Goal: Check status: Check status

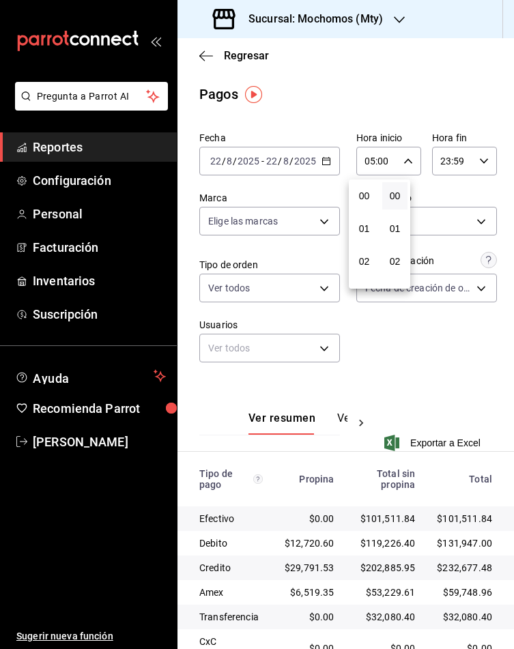
scroll to position [160, 0]
click at [400, 322] on div at bounding box center [257, 324] width 514 height 649
click at [404, 156] on icon "button" at bounding box center [409, 161] width 10 height 10
click at [365, 188] on button "05" at bounding box center [364, 199] width 25 height 27
click at [369, 93] on div at bounding box center [257, 324] width 514 height 649
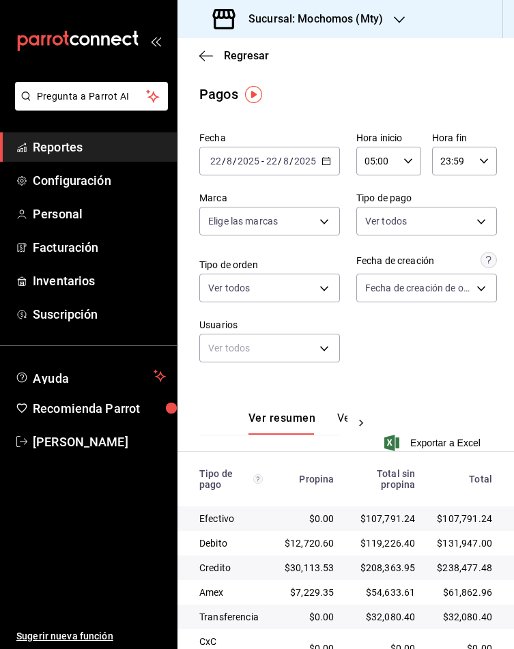
click at [437, 595] on div "$61,862.96" at bounding box center [464, 593] width 55 height 14
click at [382, 154] on input "05:00" at bounding box center [377, 160] width 42 height 27
click at [365, 197] on span "05" at bounding box center [364, 199] width 9 height 11
click at [473, 160] on div at bounding box center [257, 324] width 514 height 649
click at [479, 160] on icon "button" at bounding box center [484, 161] width 10 height 10
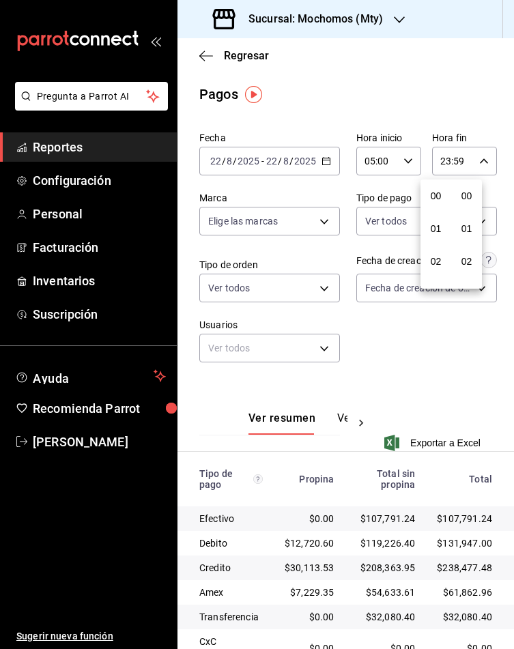
scroll to position [1815, 0]
click at [473, 158] on div at bounding box center [257, 324] width 514 height 649
click at [283, 162] on input "8" at bounding box center [286, 161] width 7 height 11
click at [324, 160] on div "[DATE] [DATE] - [DATE] [DATE]" at bounding box center [269, 161] width 141 height 29
click at [322, 160] on icon "button" at bounding box center [327, 161] width 10 height 10
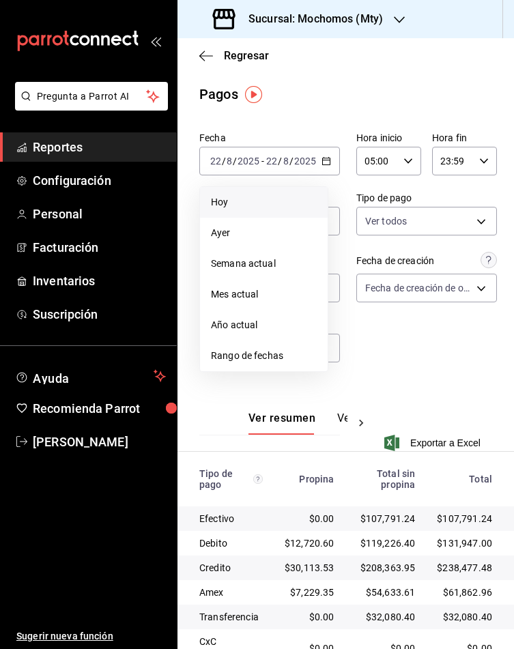
click at [223, 206] on span "Hoy" at bounding box center [264, 202] width 106 height 14
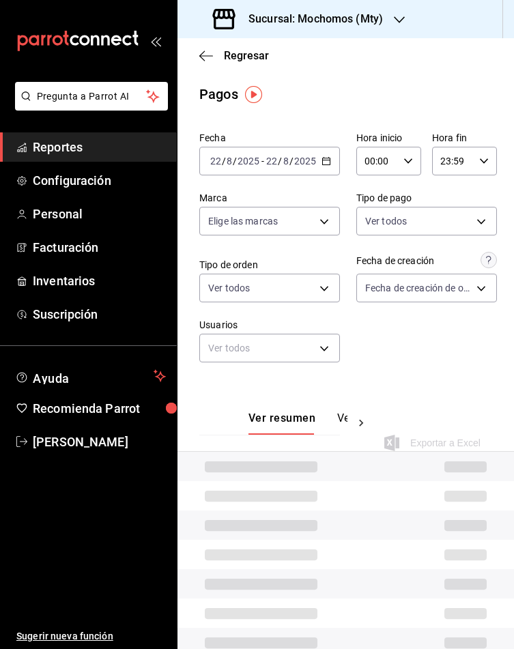
click at [367, 164] on input "00:00" at bounding box center [377, 160] width 42 height 27
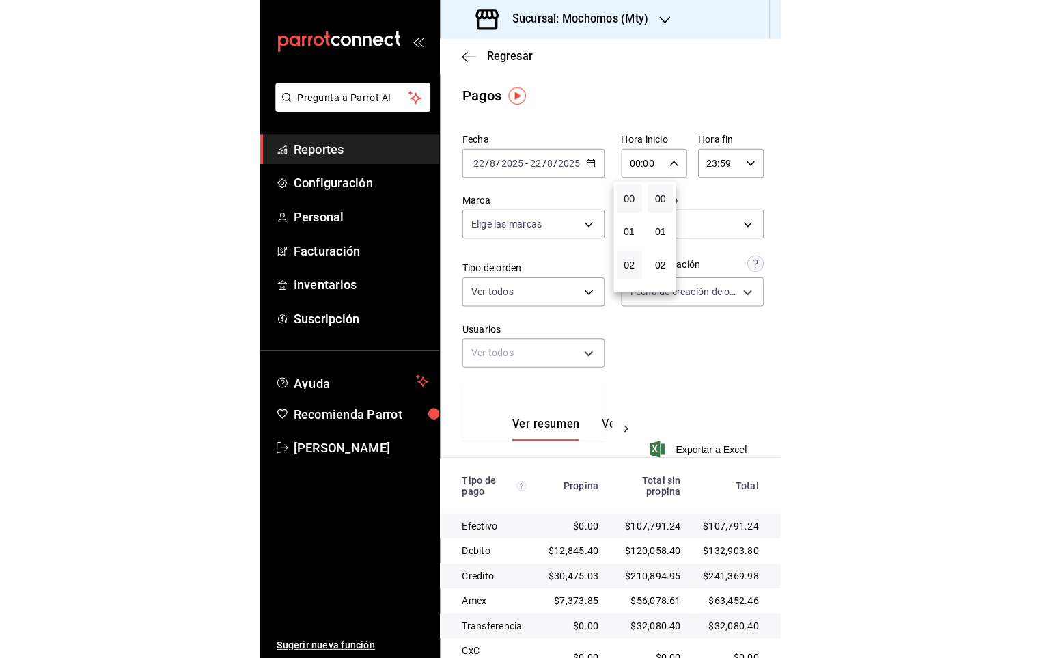
scroll to position [102, 0]
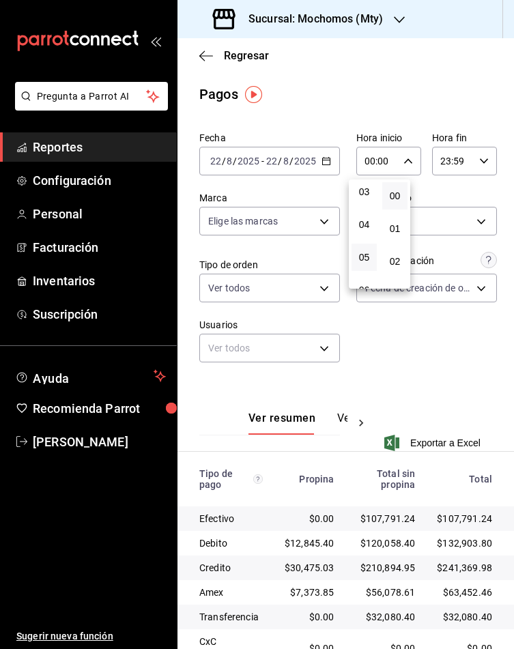
click at [363, 246] on button "05" at bounding box center [364, 257] width 25 height 27
type input "05:00"
click at [463, 383] on div at bounding box center [257, 324] width 514 height 649
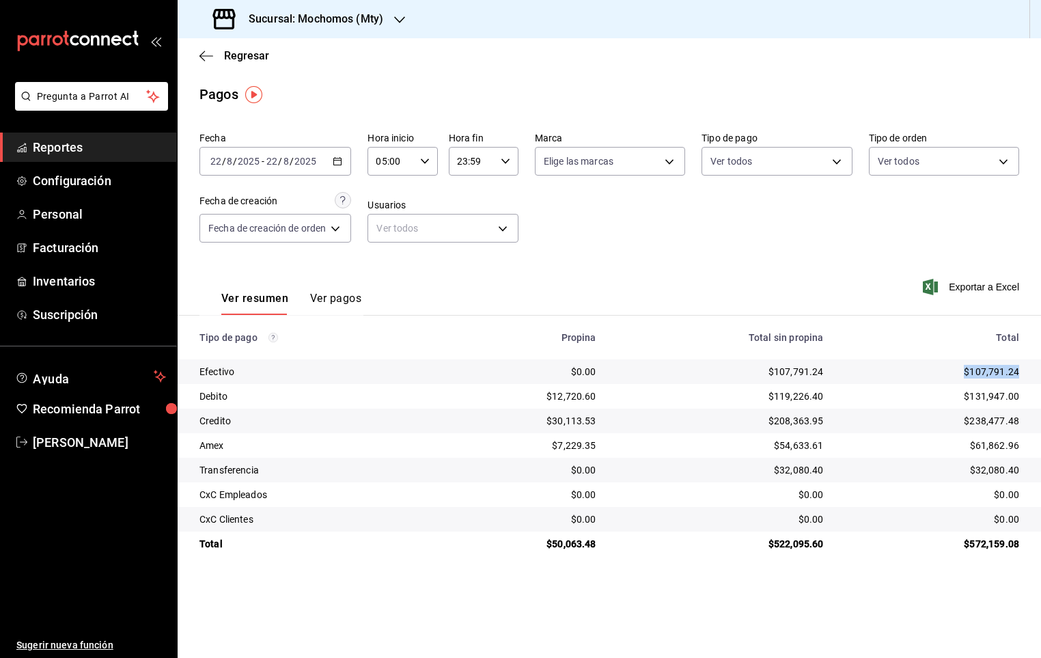
drag, startPoint x: 959, startPoint y: 363, endPoint x: 1024, endPoint y: 367, distance: 65.0
click at [1024, 367] on td "$107,791.24" at bounding box center [937, 371] width 207 height 25
drag, startPoint x: 1024, startPoint y: 367, endPoint x: 1002, endPoint y: 373, distance: 22.7
click at [1002, 373] on div "$107,791.24" at bounding box center [932, 372] width 174 height 14
drag, startPoint x: 973, startPoint y: 369, endPoint x: 1024, endPoint y: 369, distance: 51.2
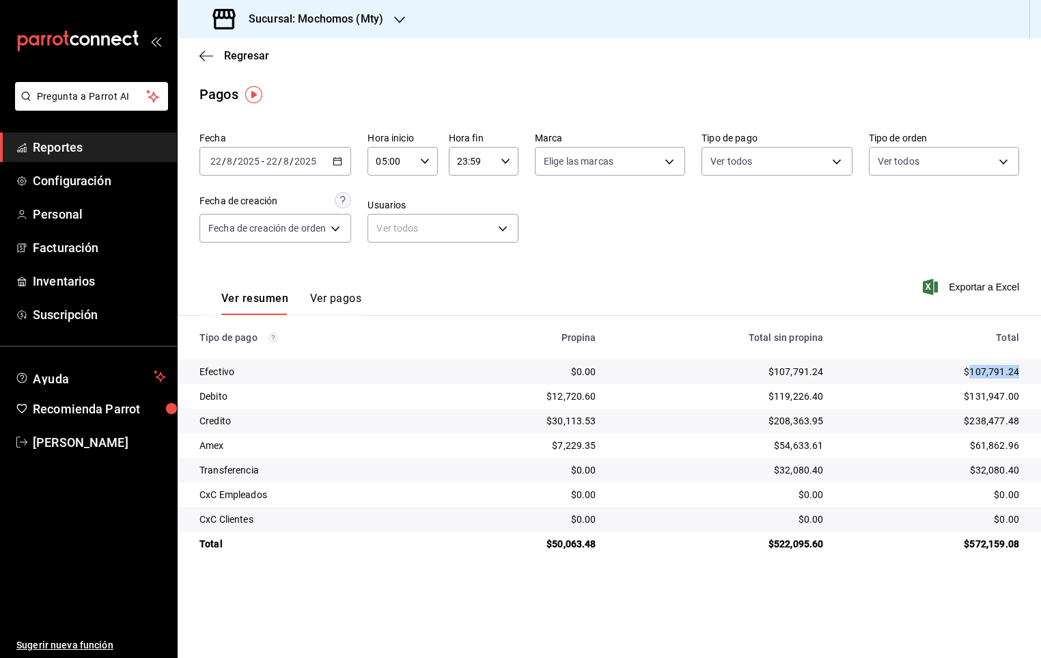
click at [1024, 369] on td "$107,791.24" at bounding box center [937, 371] width 207 height 25
click at [402, 171] on input "05:00" at bounding box center [390, 160] width 46 height 27
click at [389, 195] on span "05" at bounding box center [386, 199] width 13 height 11
